Goal: Transaction & Acquisition: Book appointment/travel/reservation

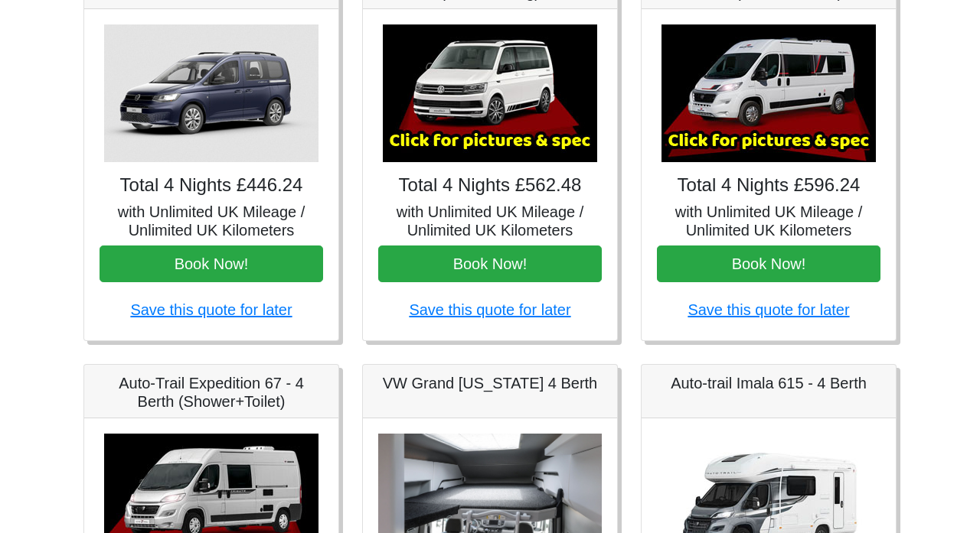
scroll to position [294, 0]
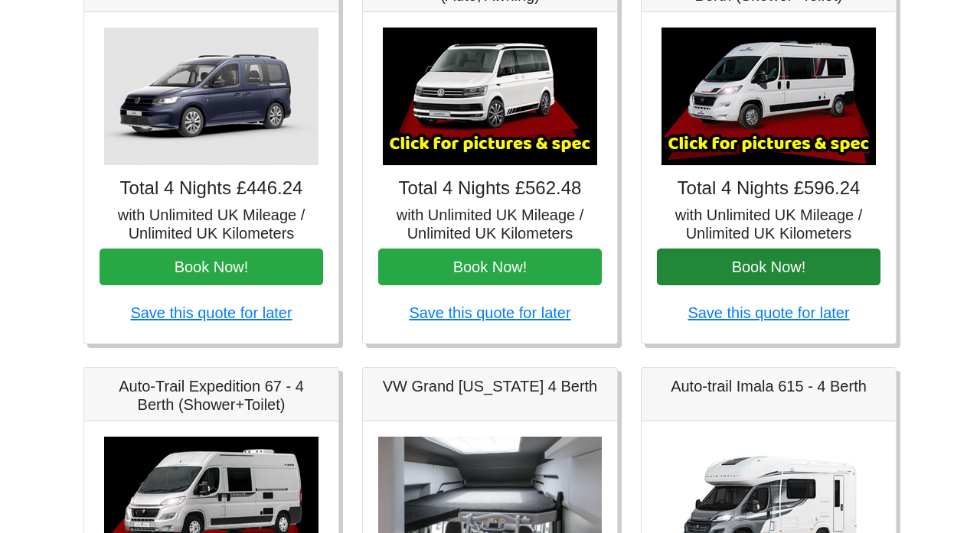
click at [767, 267] on button "Book Now!" at bounding box center [768, 267] width 223 height 37
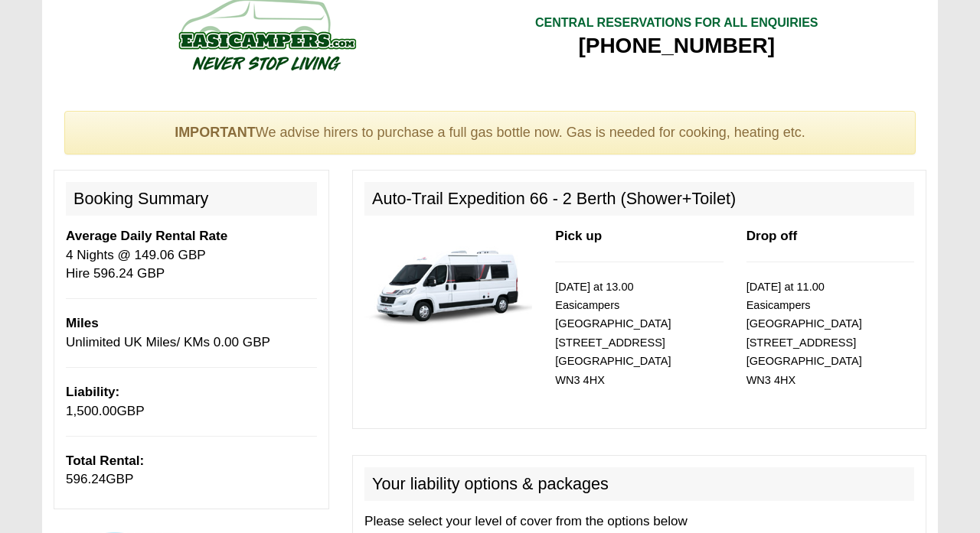
scroll to position [21, 0]
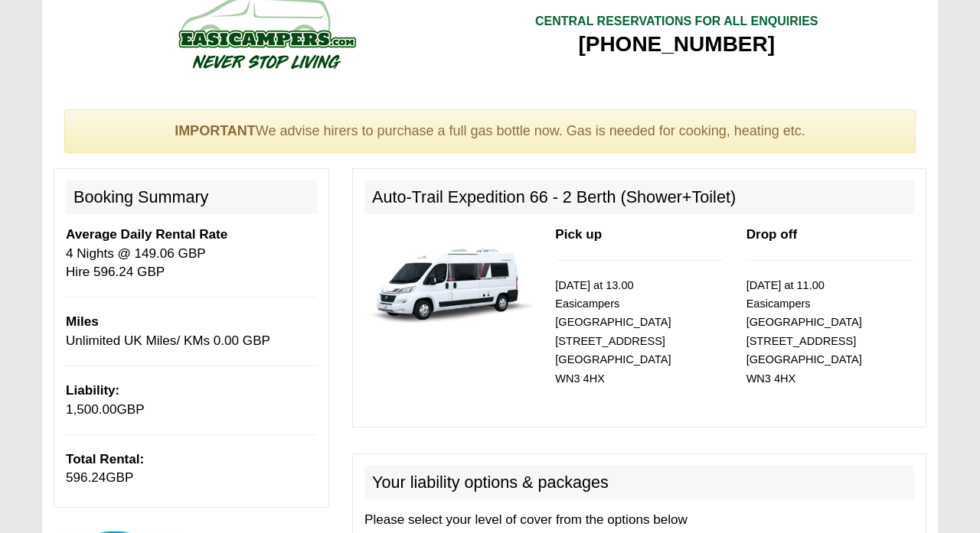
drag, startPoint x: 555, startPoint y: 305, endPoint x: 716, endPoint y: 299, distance: 160.8
click at [716, 298] on p "10/09/2025 at 13.00 Easicampers Manchester Airport 44-46 Queen Street Wigan WN3…" at bounding box center [639, 332] width 168 height 112
copy small "Easicampers Manchester Airport"
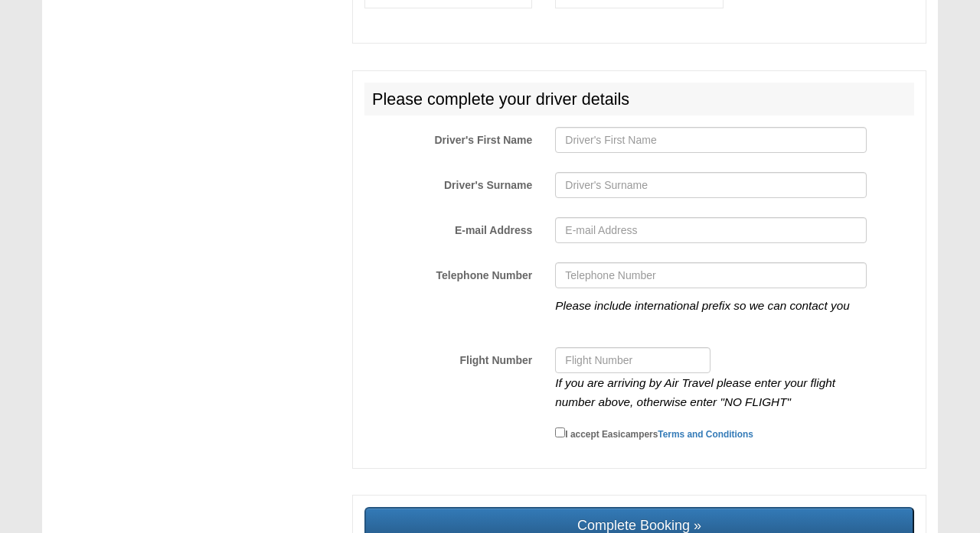
scroll to position [2321, 0]
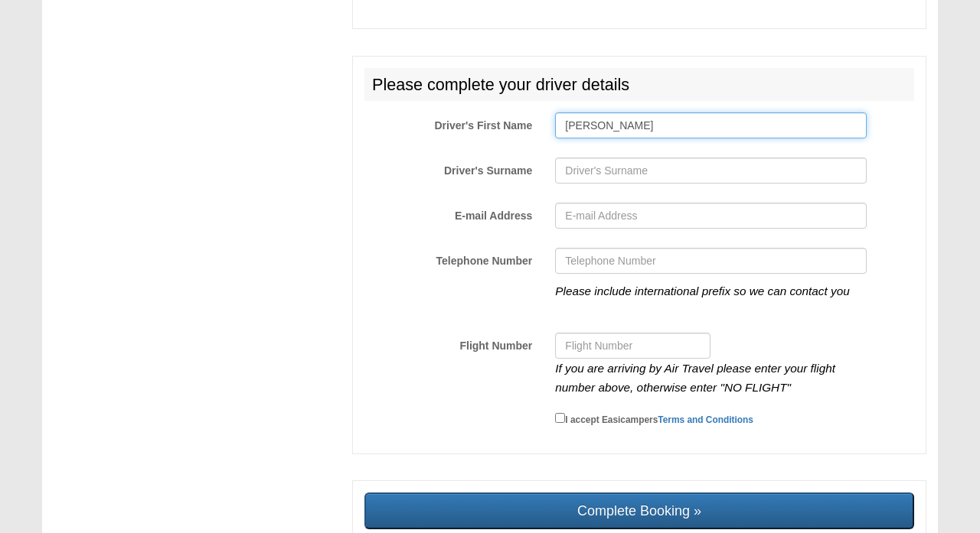
type input "Ludovic"
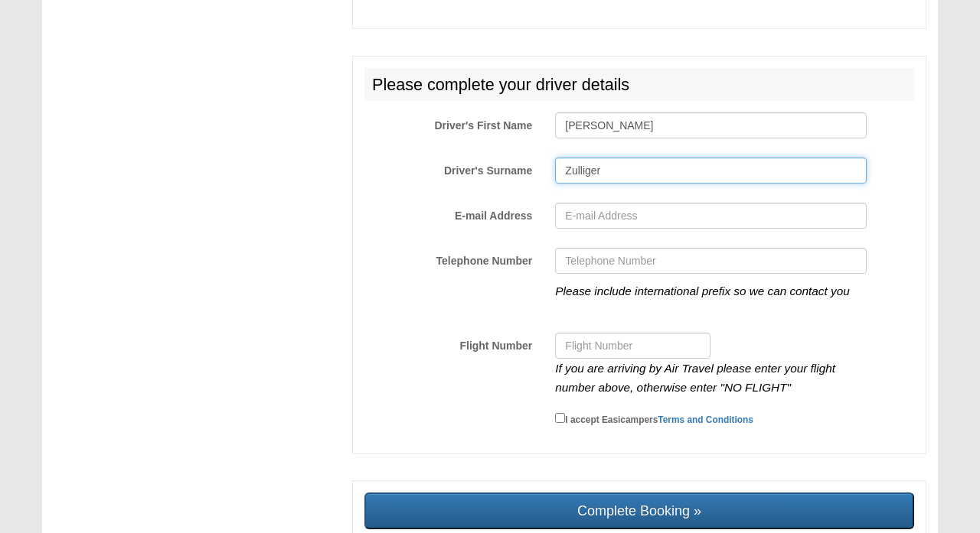
type input "Zulliger"
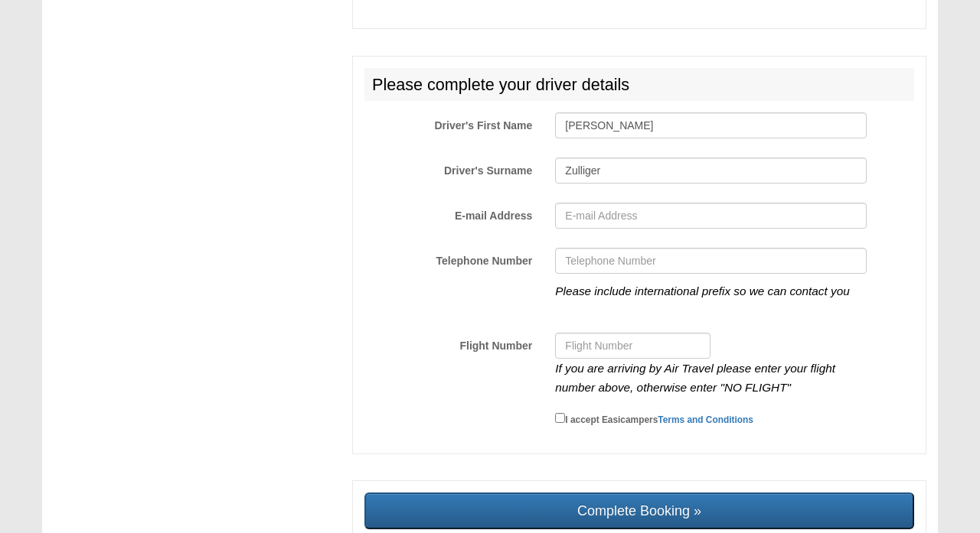
click at [511, 203] on label "E-mail Address" at bounding box center [448, 213] width 191 height 21
click at [555, 203] on input "E-mail Address" at bounding box center [710, 216] width 311 height 26
click at [584, 203] on input "E-mail Address" at bounding box center [710, 216] width 311 height 26
type input "luedo.z@bluewin.ch"
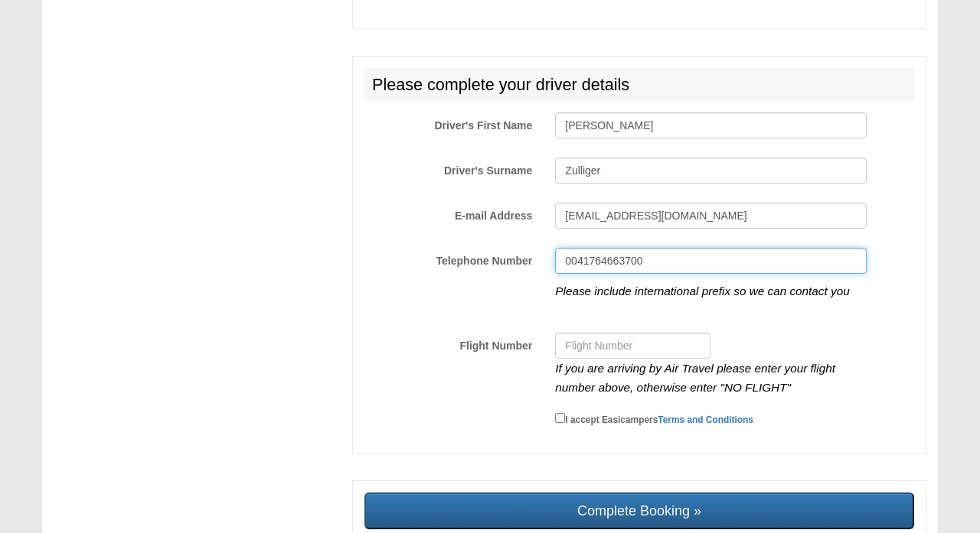
type input "0041764663700"
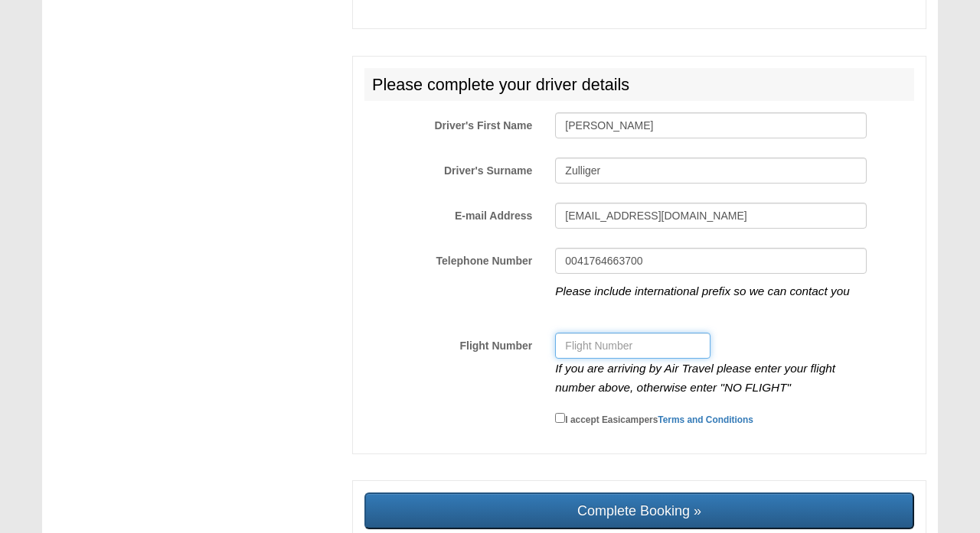
click at [659, 333] on input "Flight Number" at bounding box center [632, 346] width 155 height 26
type input "NO FLIGHT"
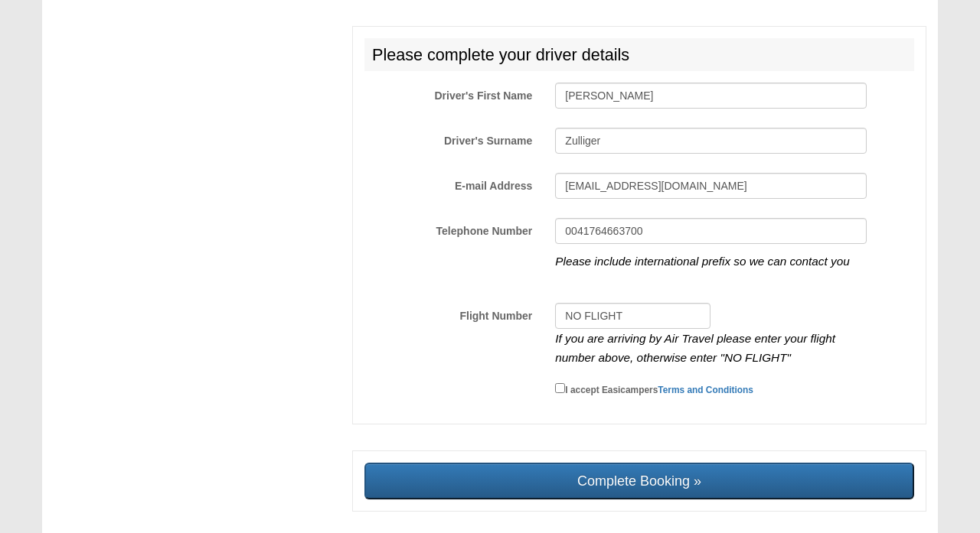
scroll to position [2350, 0]
click at [557, 384] on input "I accept Easicampers Terms and Conditions" at bounding box center [560, 389] width 10 height 10
checkbox input "true"
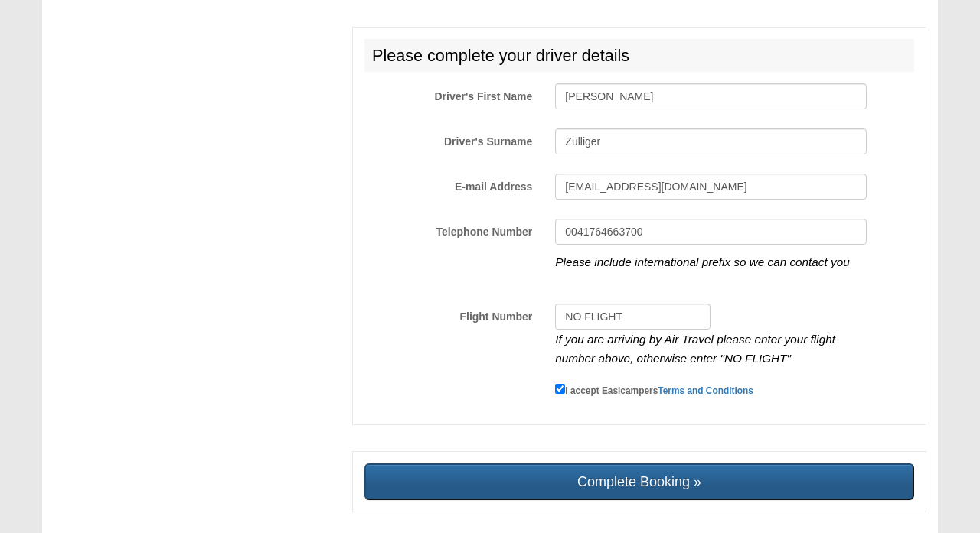
click at [582, 464] on input "Complete Booking »" at bounding box center [638, 482] width 549 height 37
type input "Sending, please wait..."
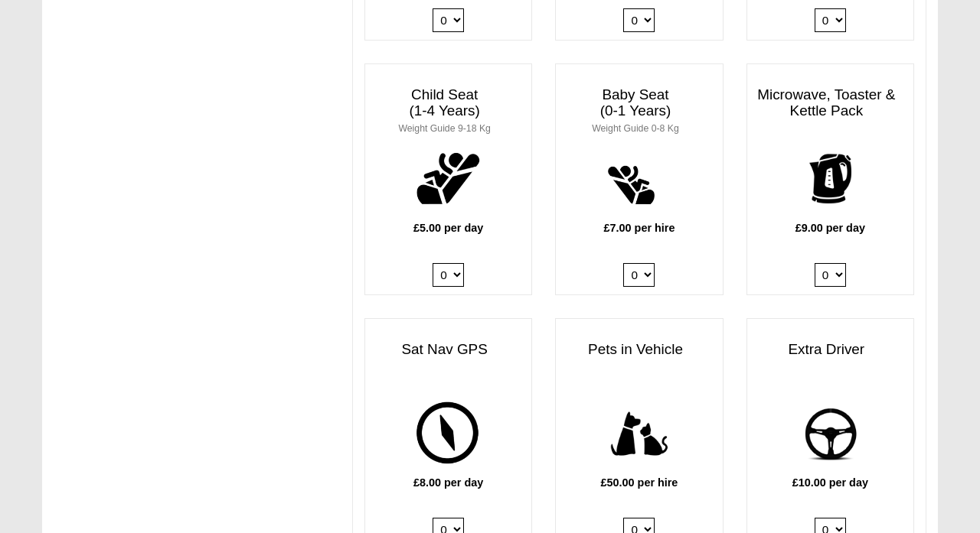
scroll to position [1509, 0]
